Goal: Information Seeking & Learning: Check status

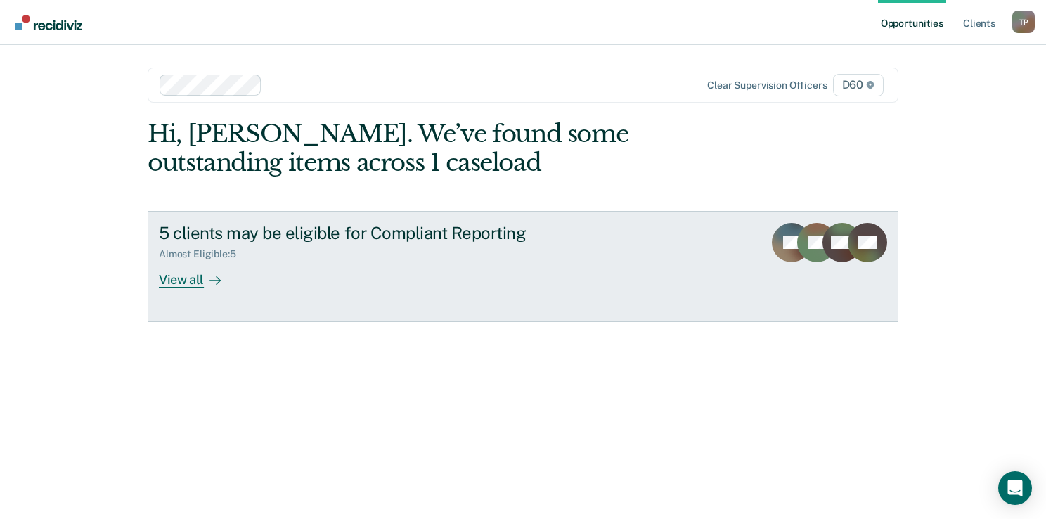
click at [187, 285] on div "View all" at bounding box center [198, 273] width 79 height 27
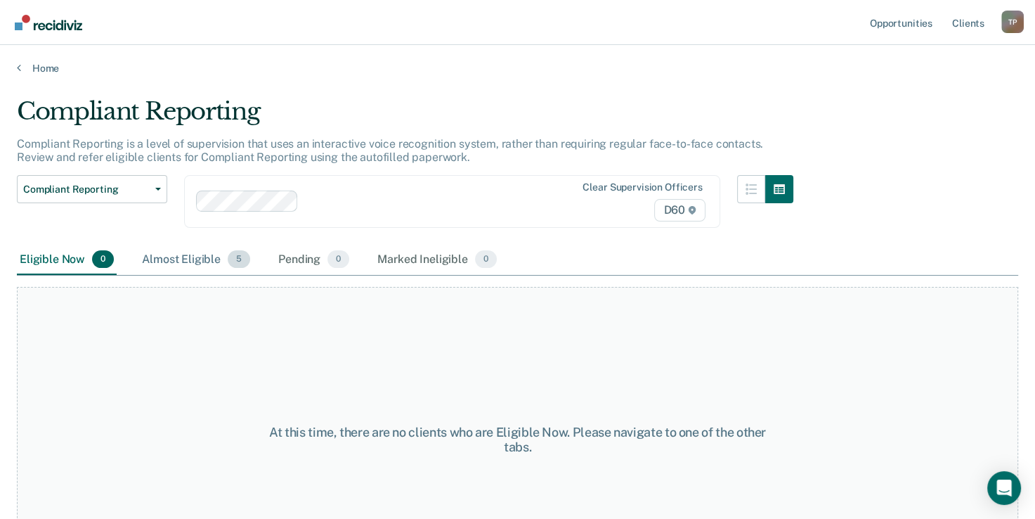
click at [181, 257] on div "Almost Eligible 5" at bounding box center [196, 260] width 114 height 31
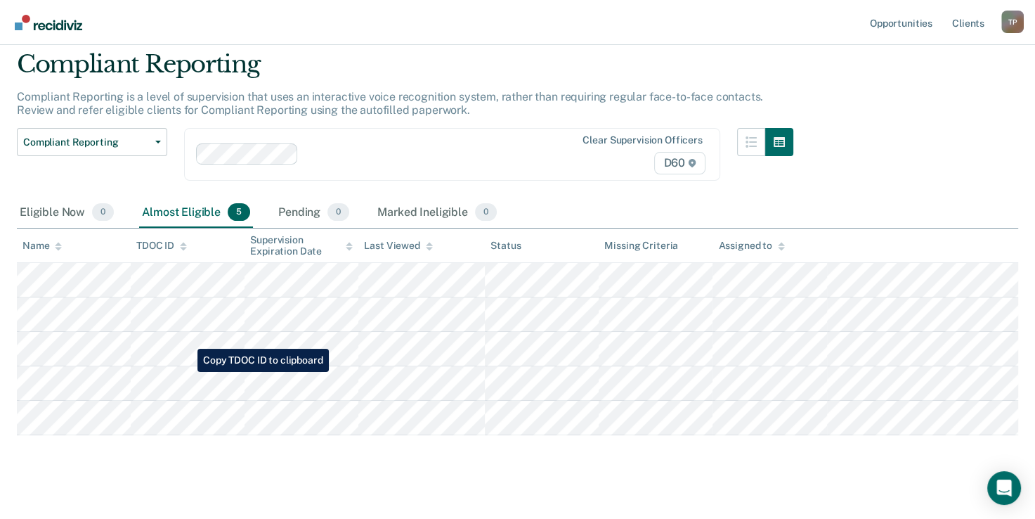
scroll to position [98, 0]
